Goal: Find specific page/section: Find specific page/section

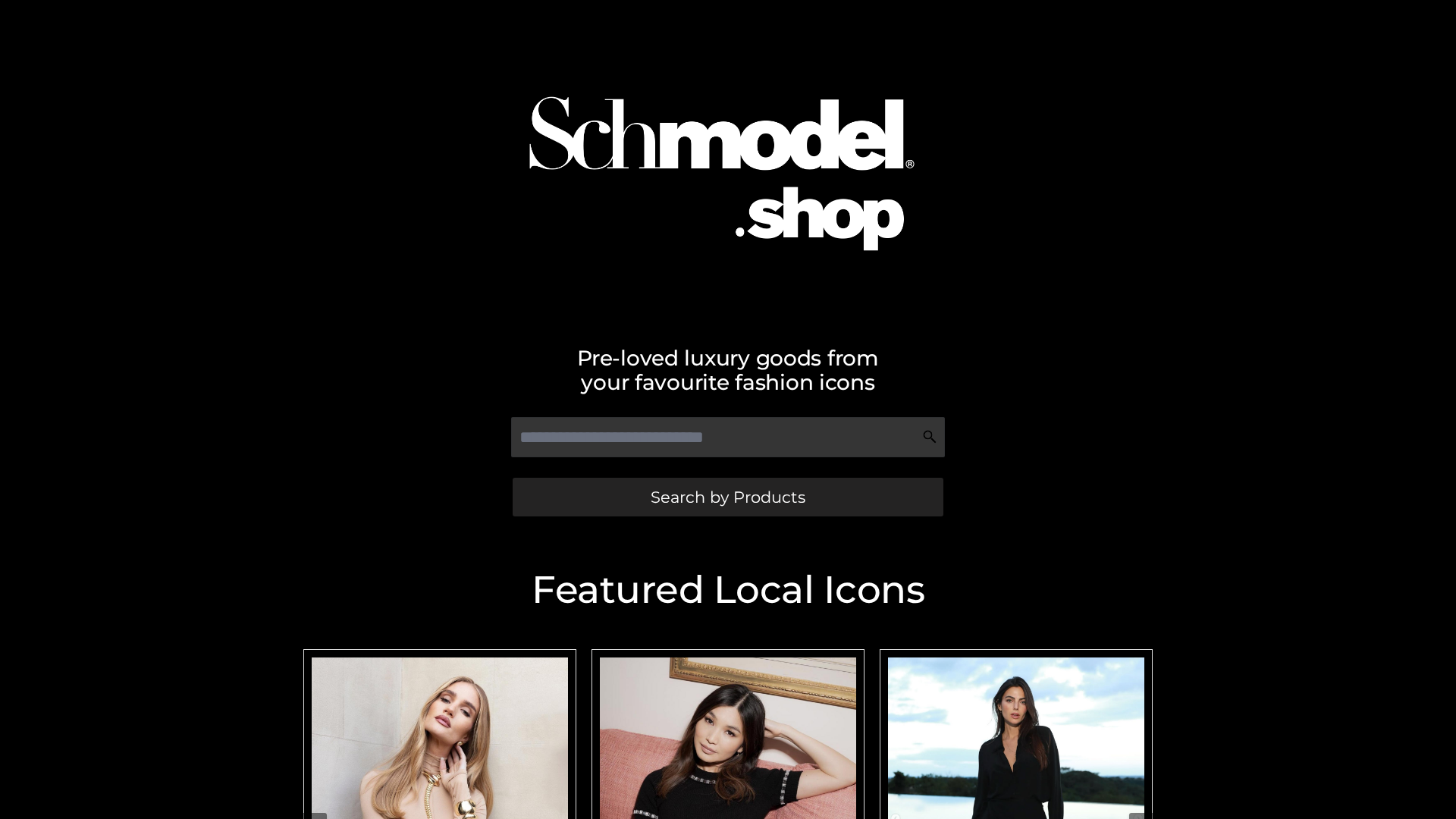
click at [727, 497] on span "Search by Products" at bounding box center [728, 497] width 154 height 16
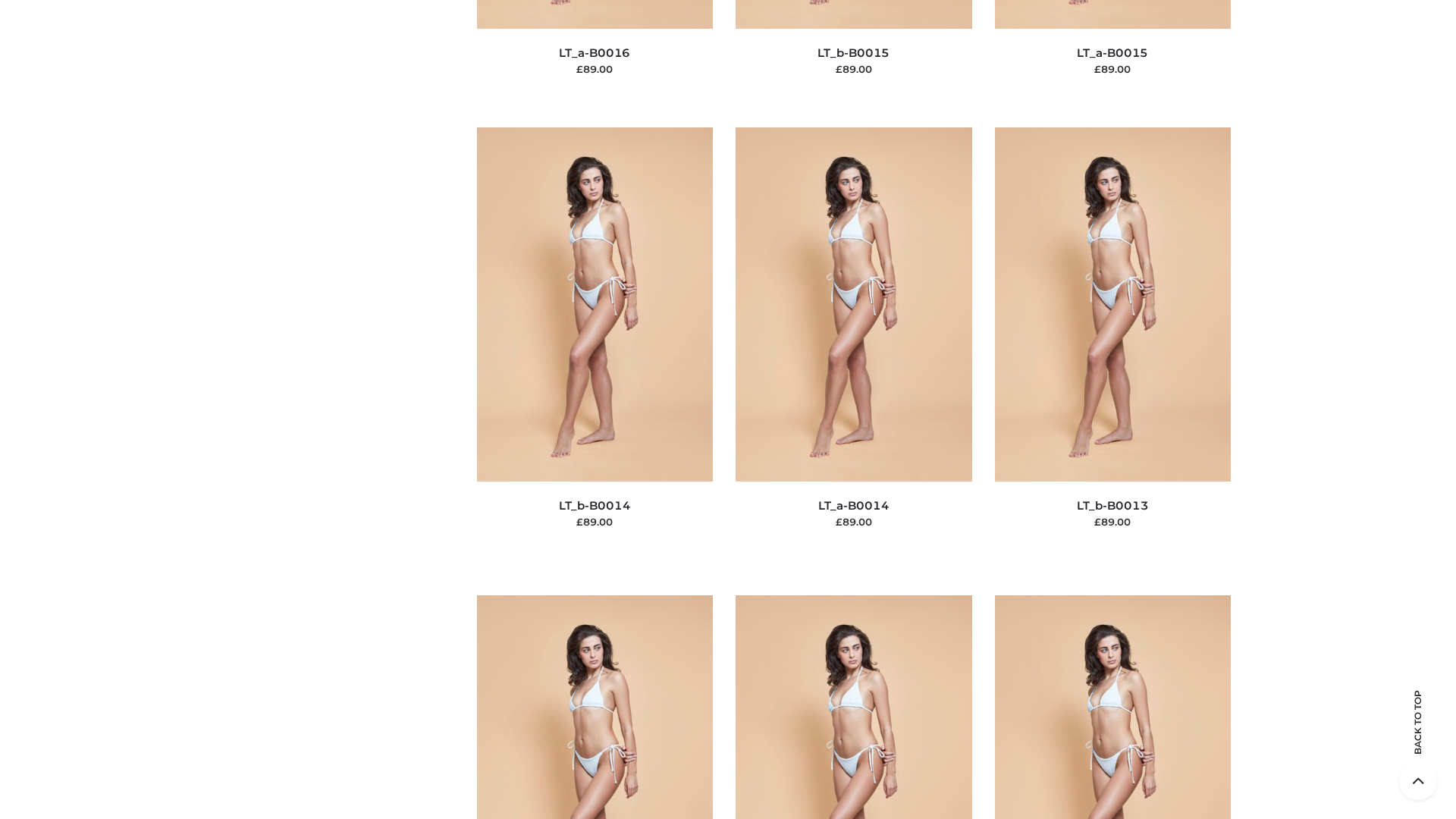
scroll to position [5394, 0]
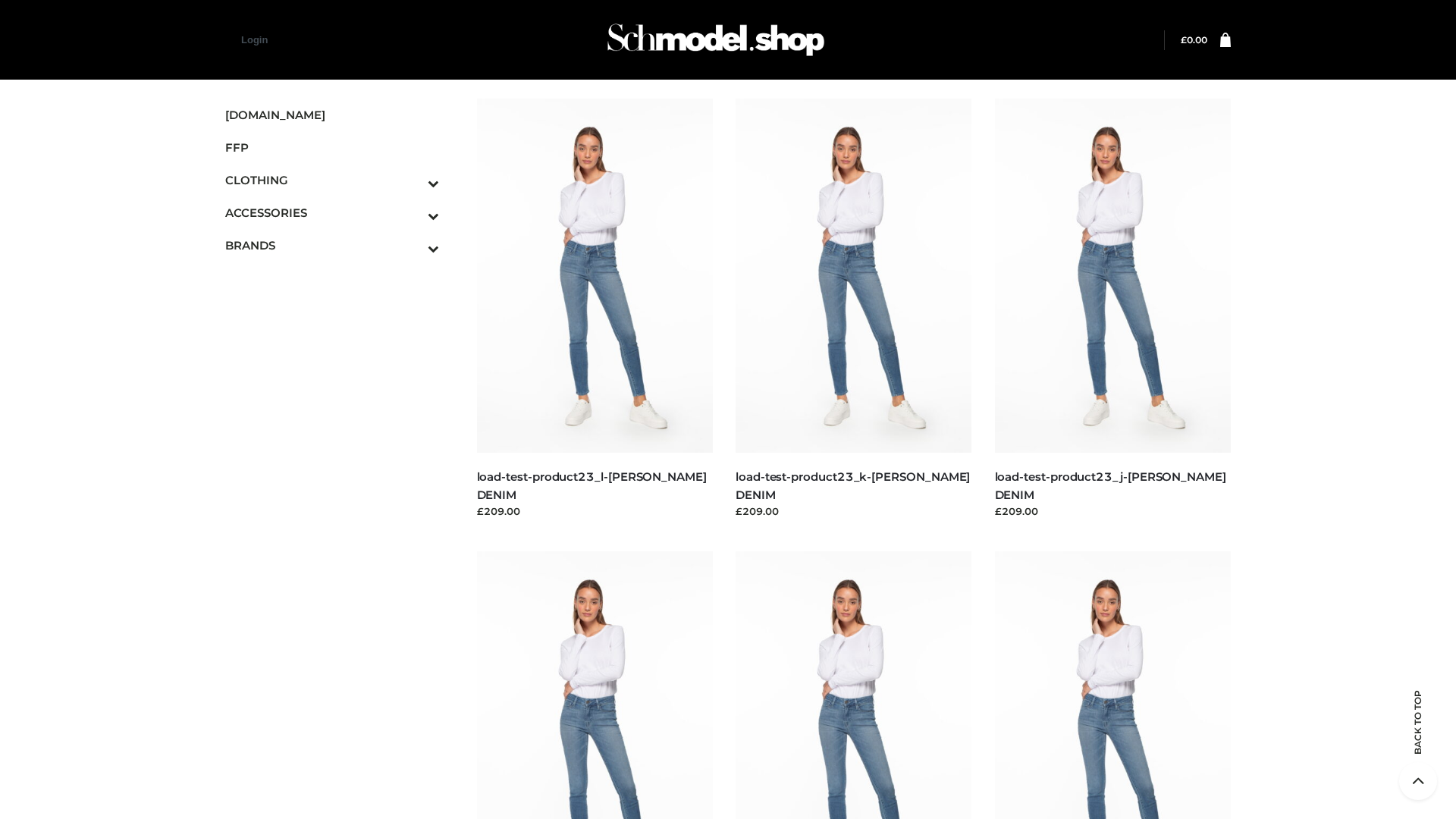
scroll to position [1331, 0]
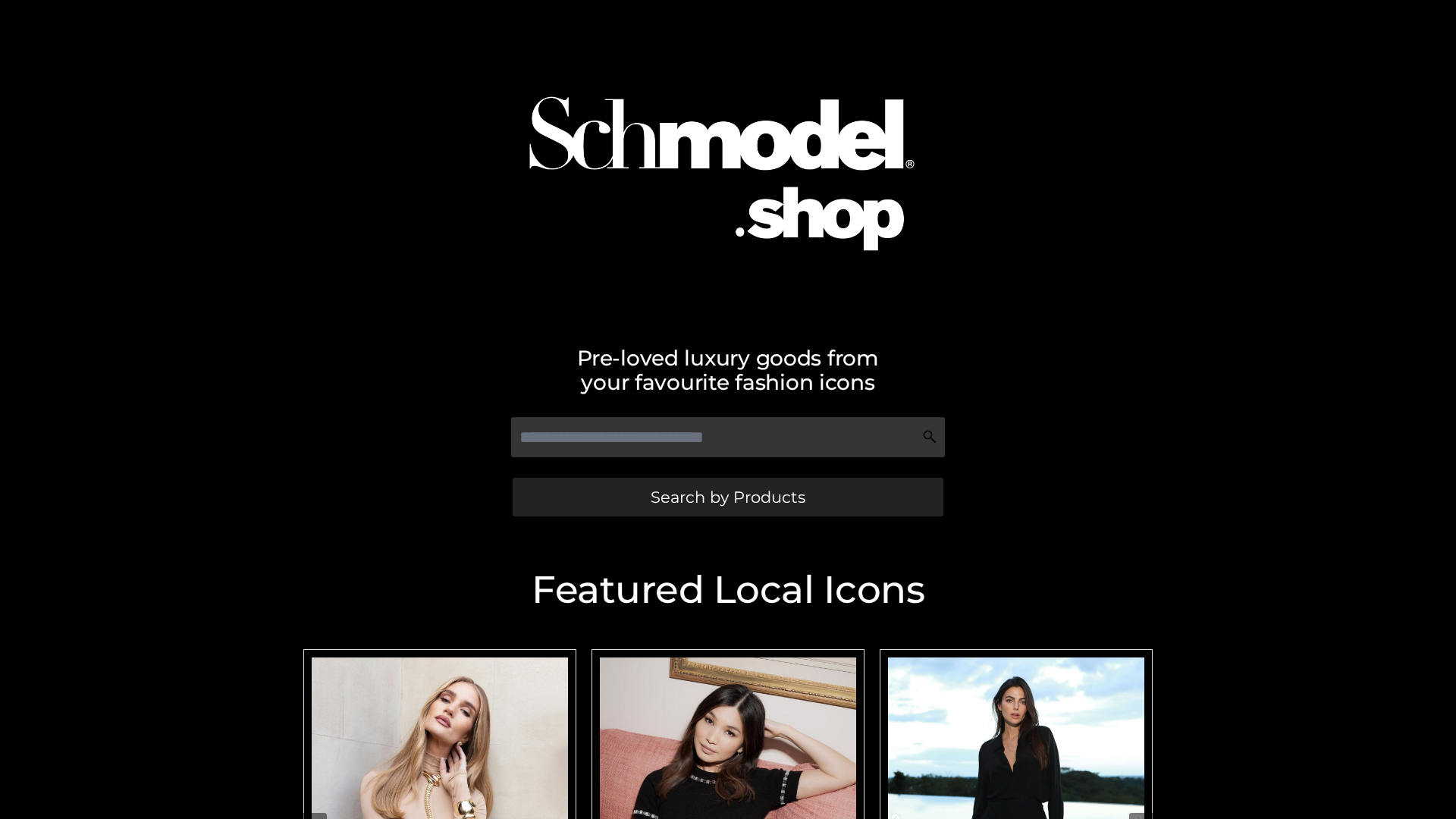
click at [727, 497] on span "Search by Products" at bounding box center [728, 497] width 154 height 16
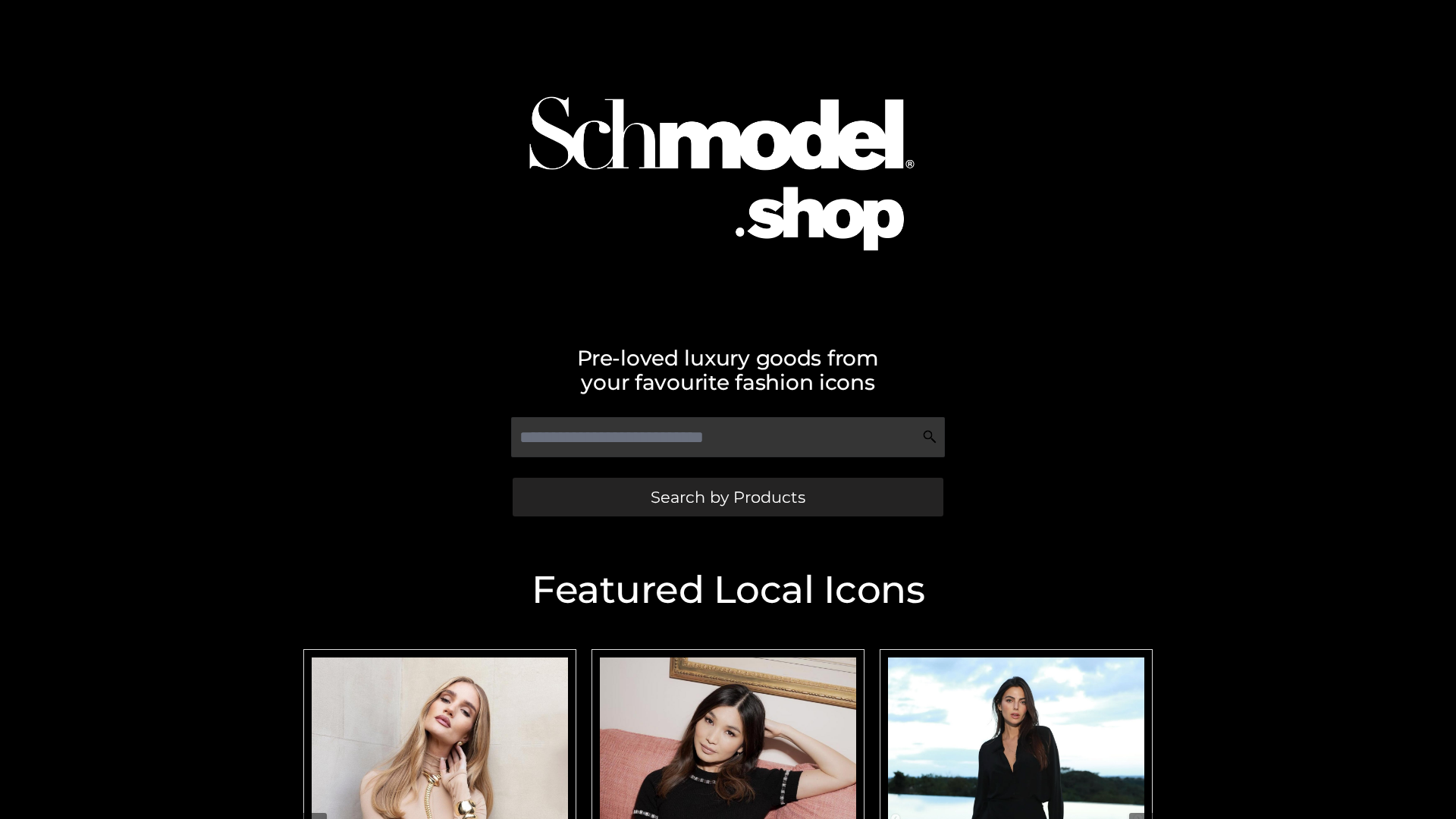
click at [727, 497] on span "Search by Products" at bounding box center [728, 497] width 154 height 16
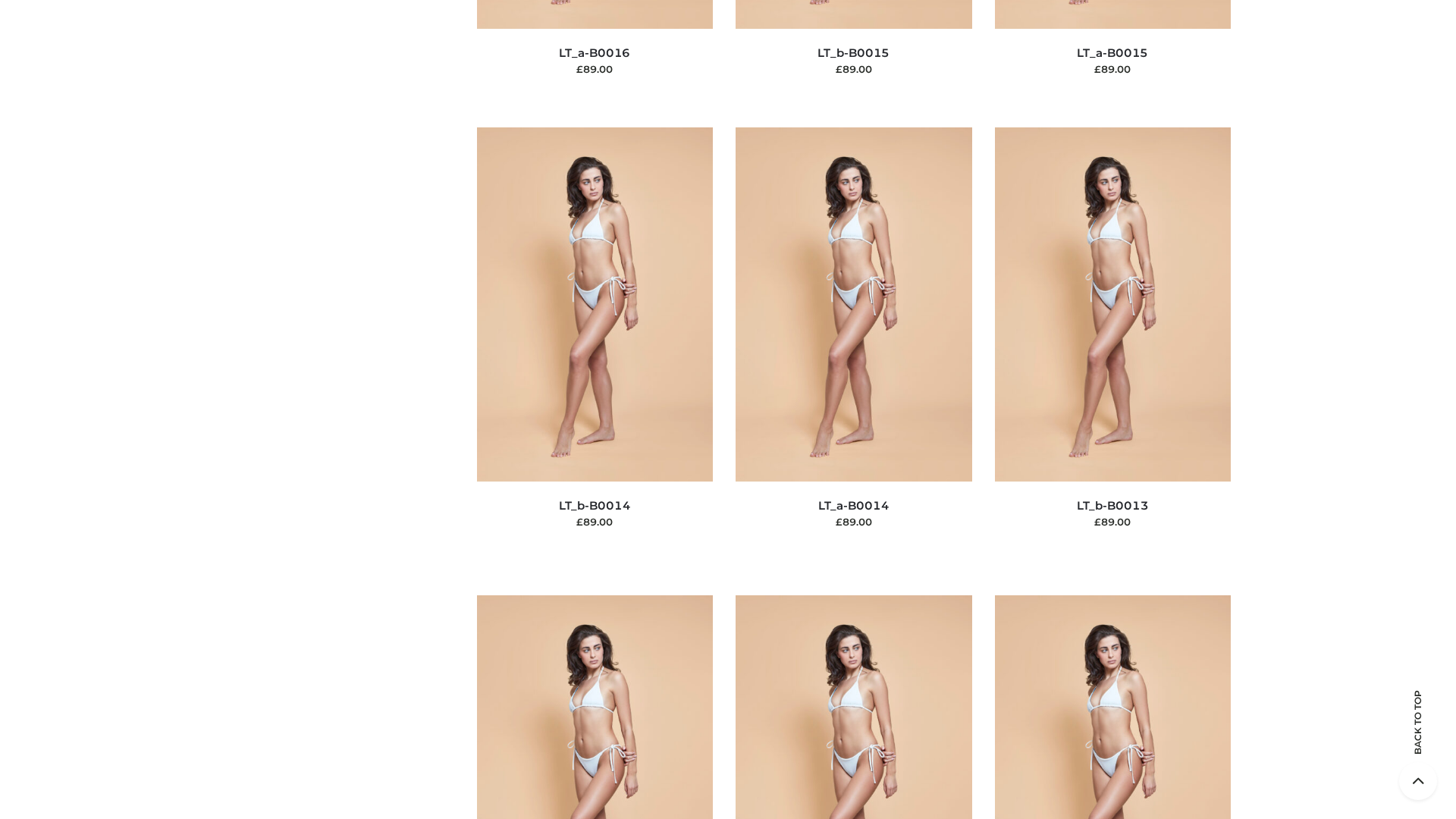
scroll to position [5394, 0]
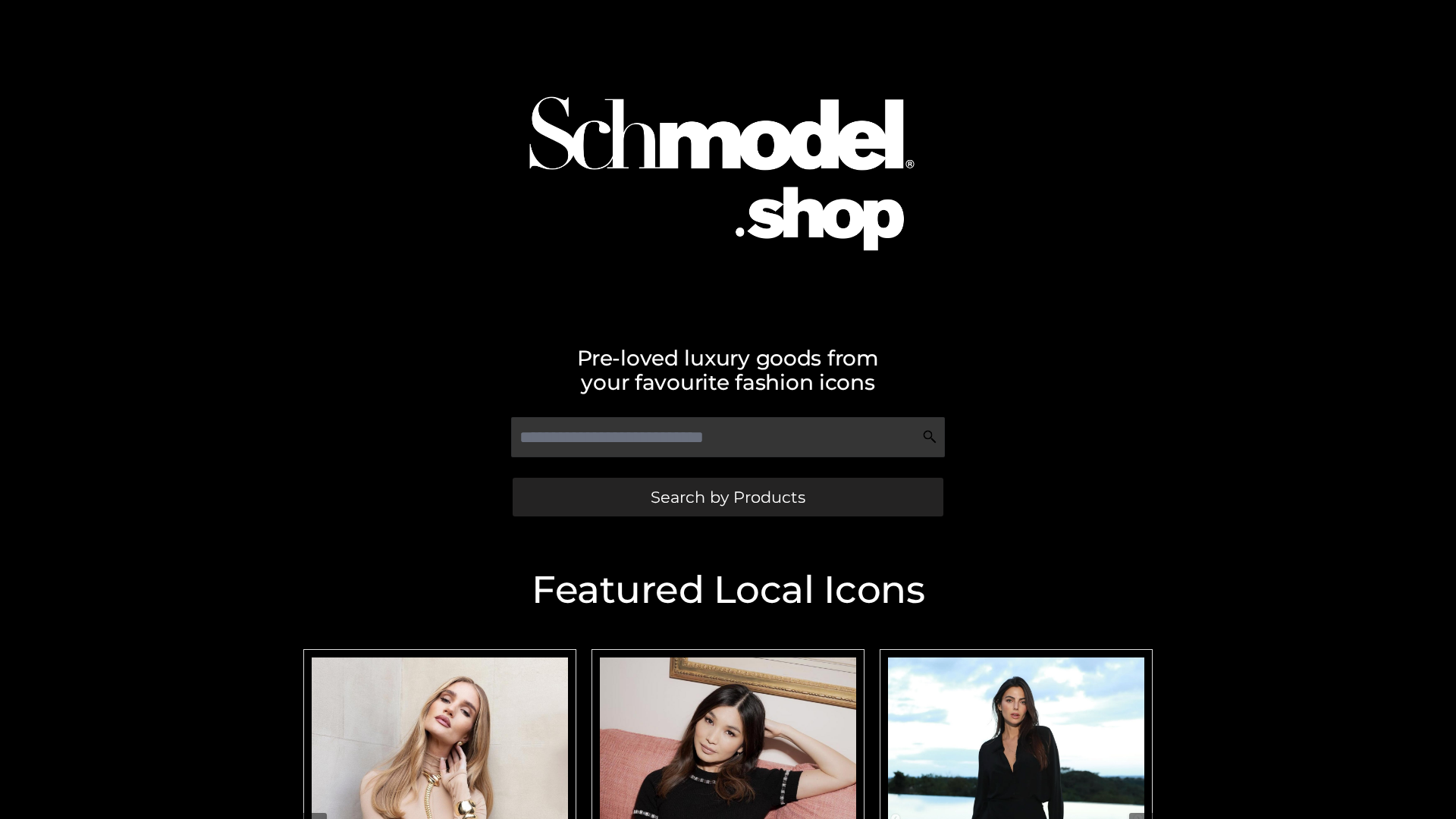
click at [727, 497] on span "Search by Products" at bounding box center [728, 497] width 154 height 16
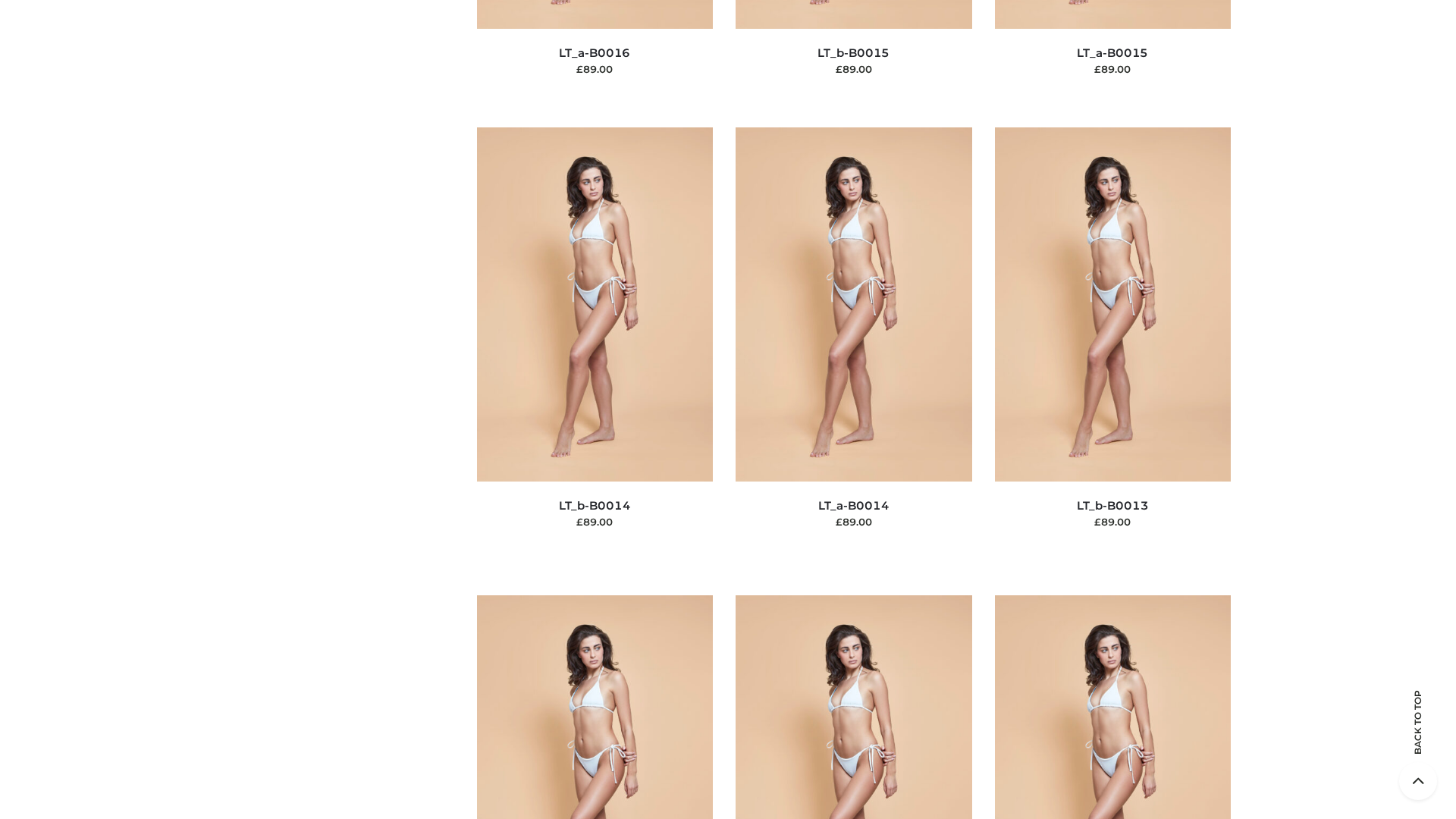
scroll to position [5394, 0]
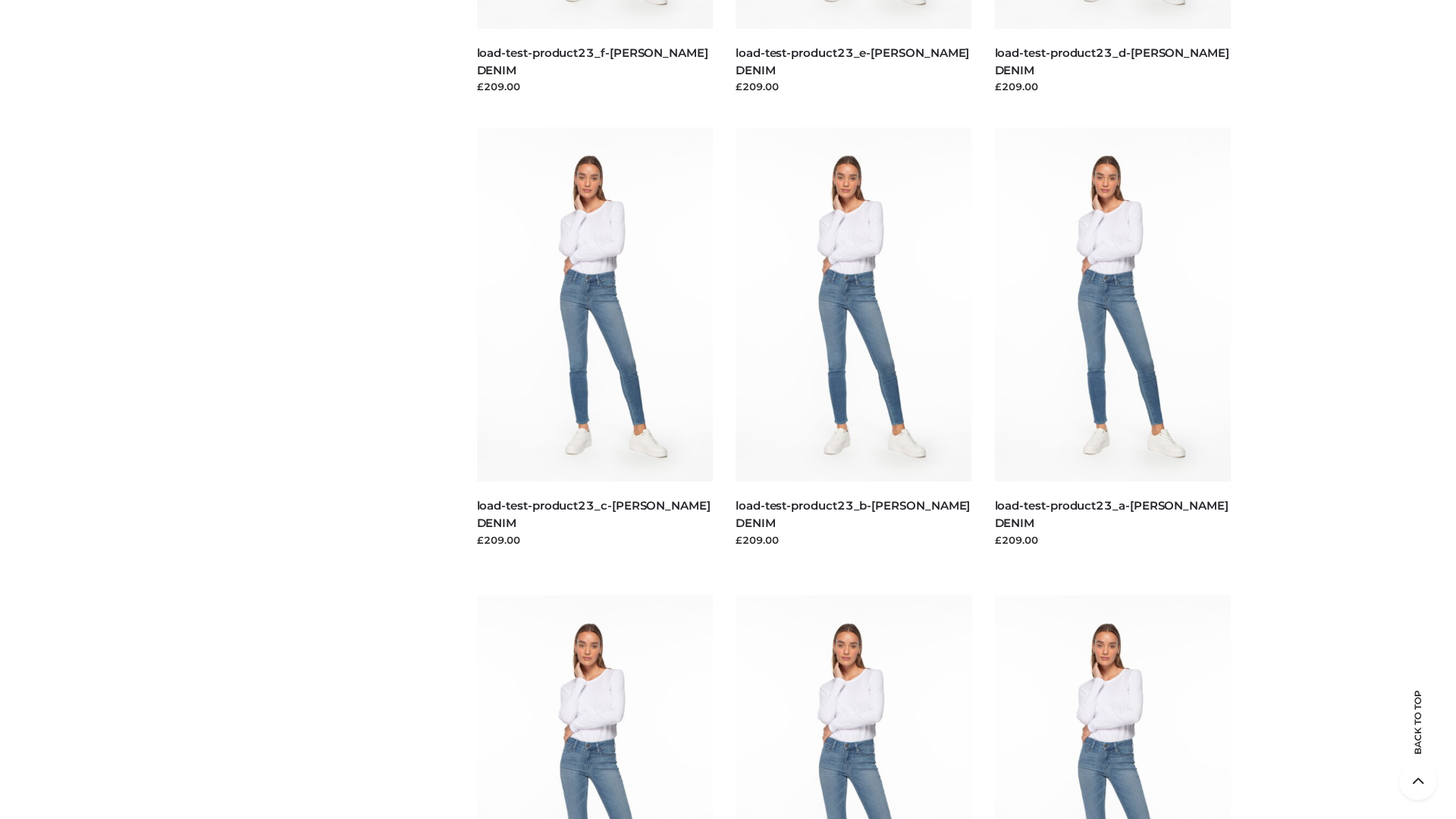
scroll to position [1331, 0]
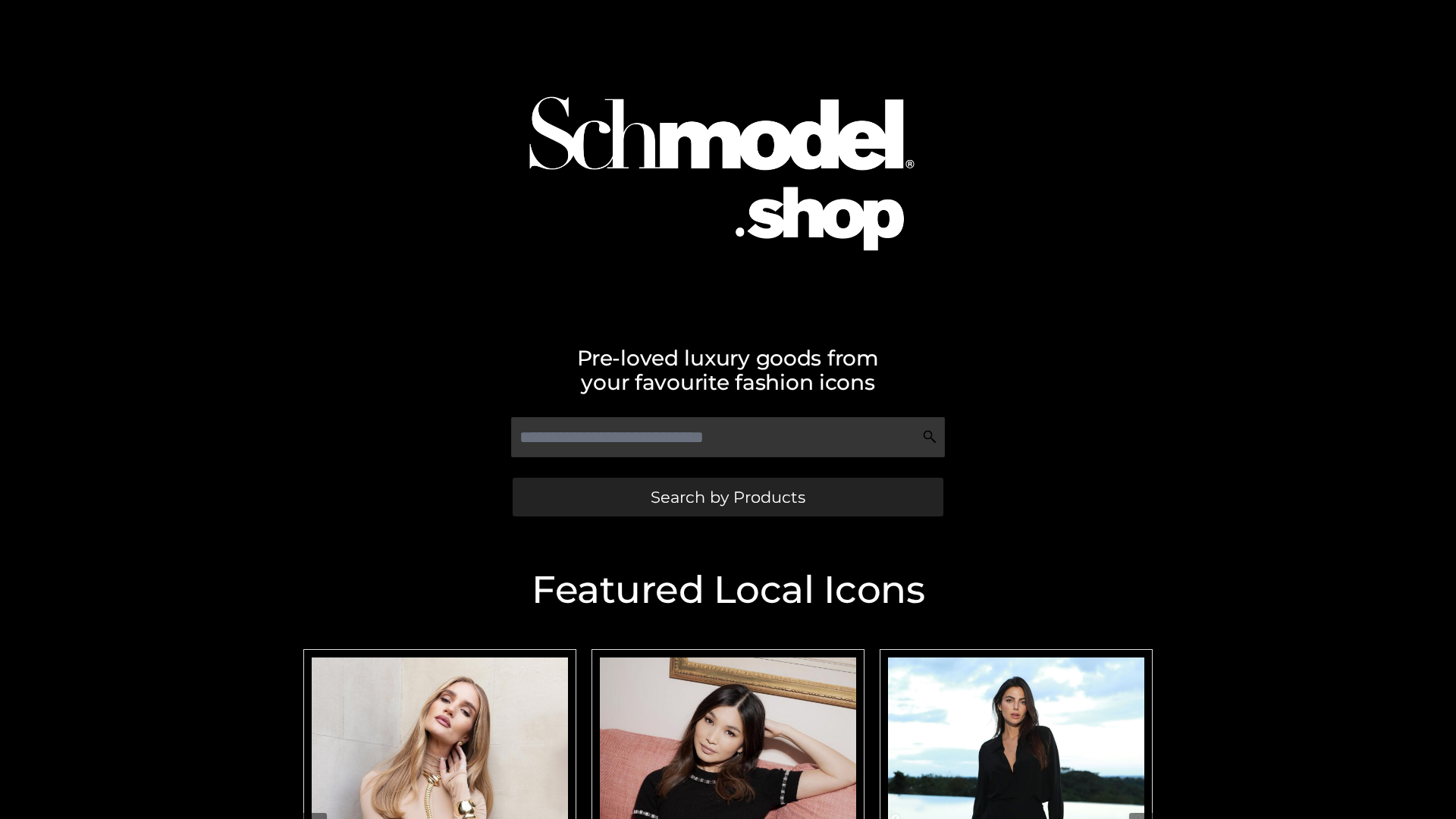
click at [727, 497] on span "Search by Products" at bounding box center [728, 497] width 154 height 16
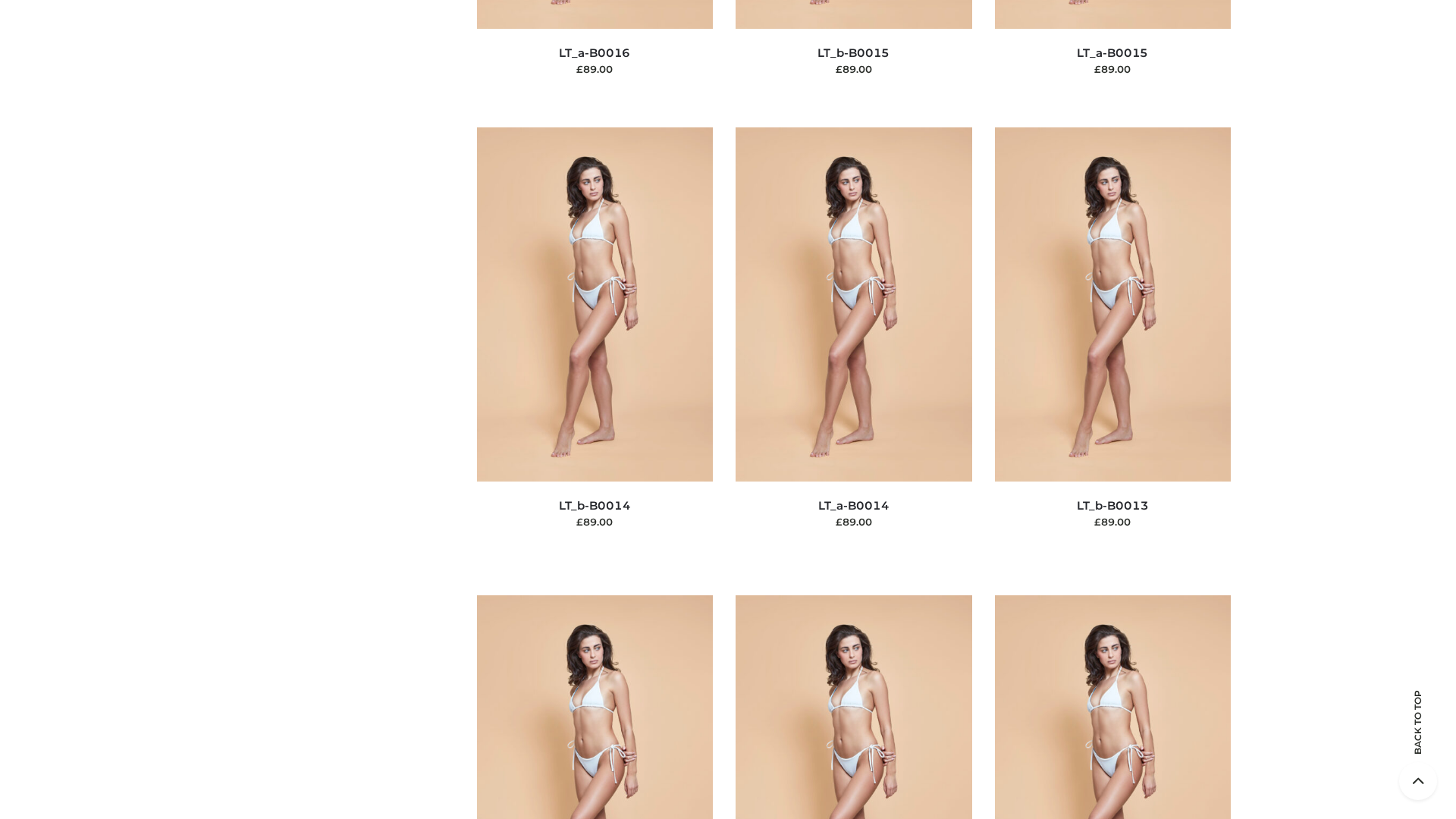
scroll to position [5394, 0]
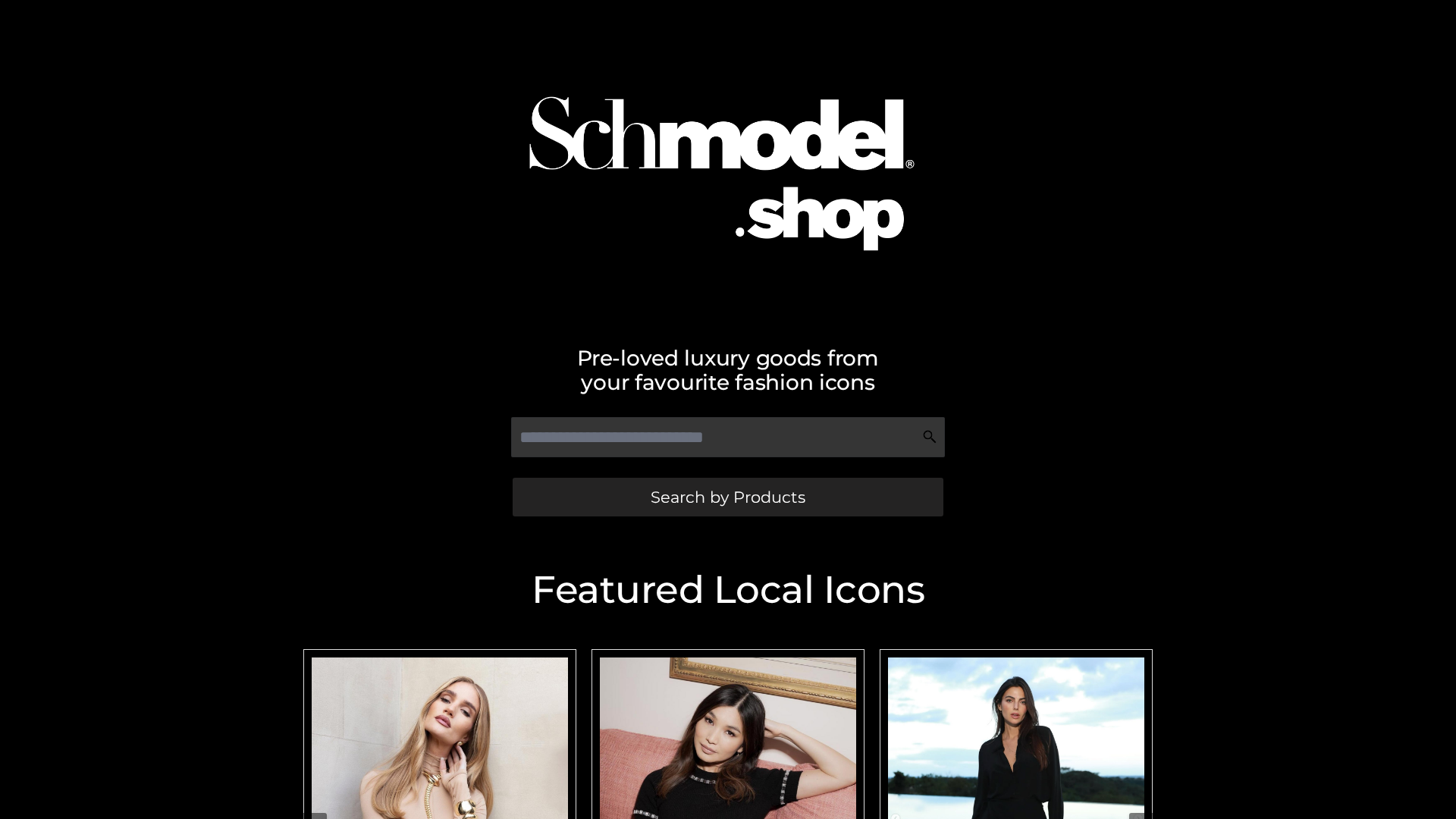
click at [727, 497] on span "Search by Products" at bounding box center [728, 497] width 154 height 16
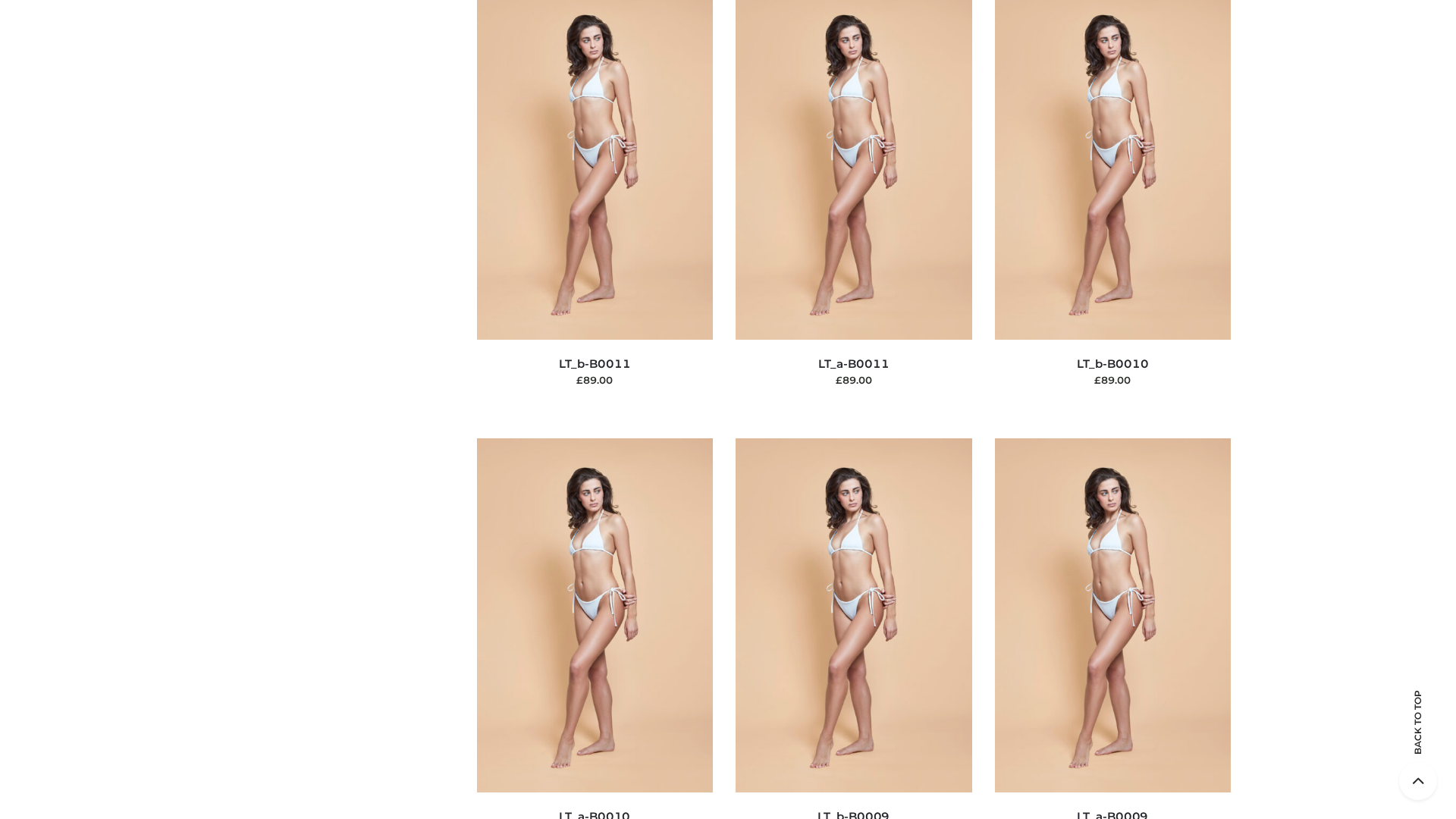
scroll to position [6812, 0]
